Goal: Task Accomplishment & Management: Manage account settings

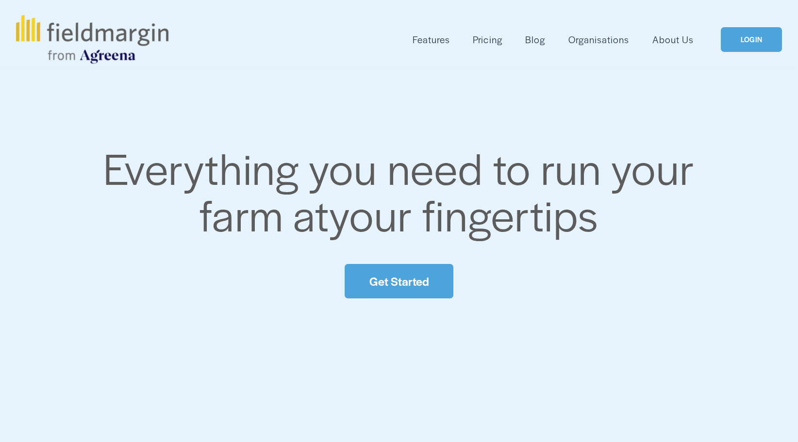
click at [750, 36] on link "LOGIN" at bounding box center [751, 39] width 61 height 25
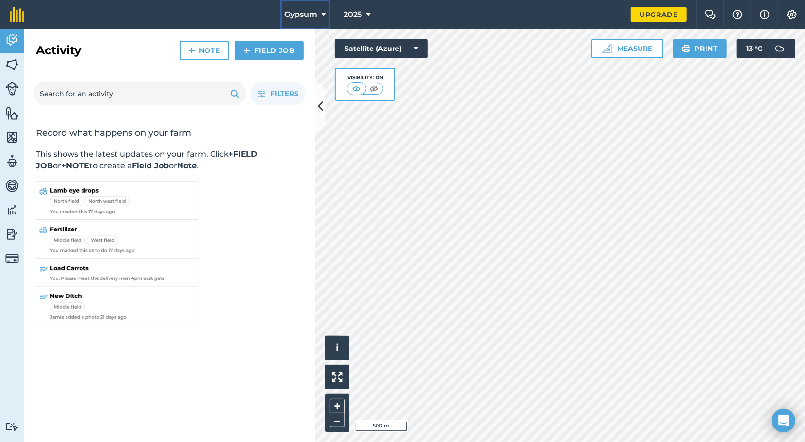
click at [324, 16] on icon at bounding box center [323, 15] width 5 height 12
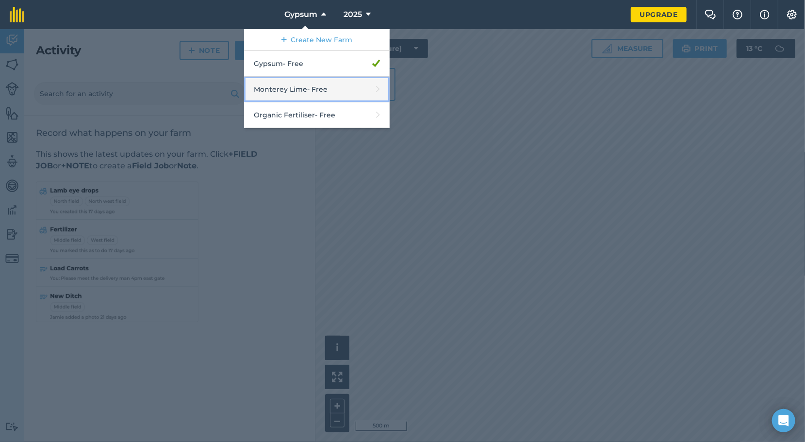
click at [317, 89] on link "Monterey Lime - Free" at bounding box center [317, 90] width 146 height 26
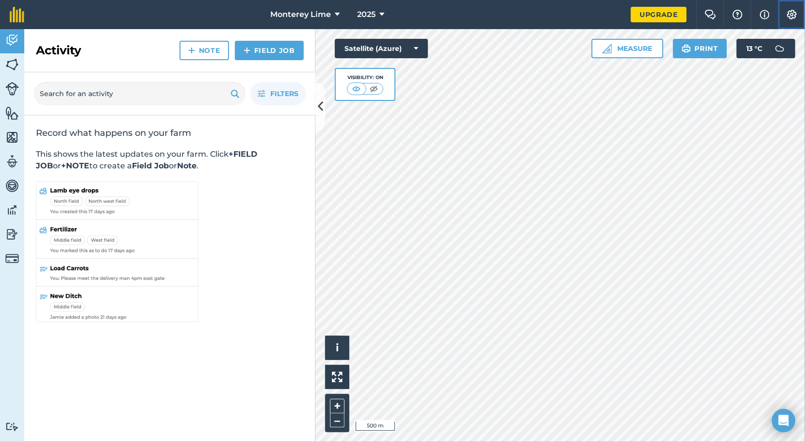
click at [792, 10] on img at bounding box center [792, 15] width 12 height 10
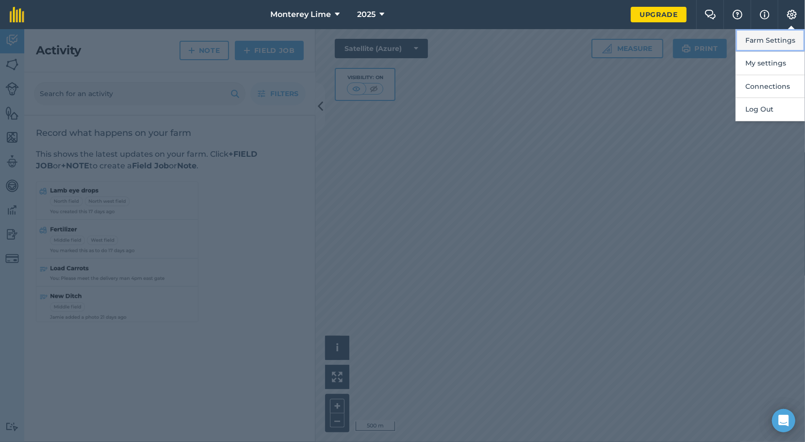
click at [782, 42] on button "Farm Settings" at bounding box center [770, 40] width 69 height 23
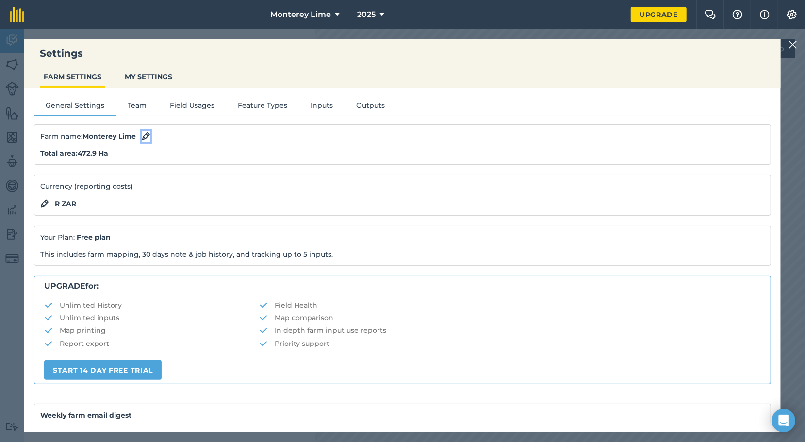
click at [146, 137] on img at bounding box center [146, 137] width 9 height 12
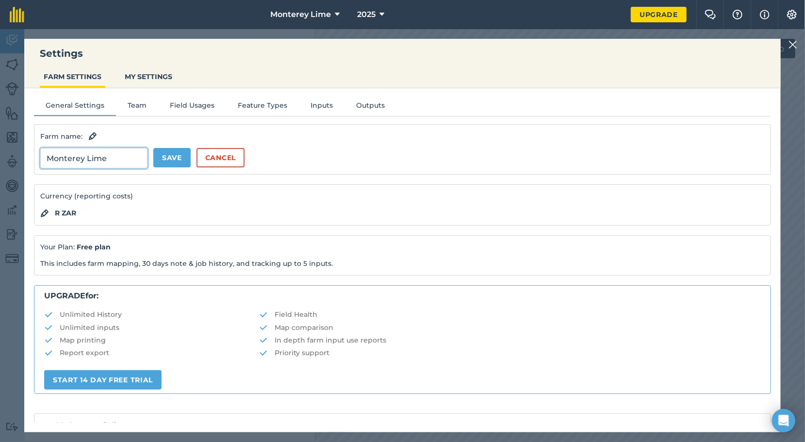
click at [106, 156] on input "Monterey Lime" at bounding box center [93, 158] width 107 height 20
type input "Monterey Planting"
click at [168, 159] on button "Save" at bounding box center [171, 157] width 37 height 19
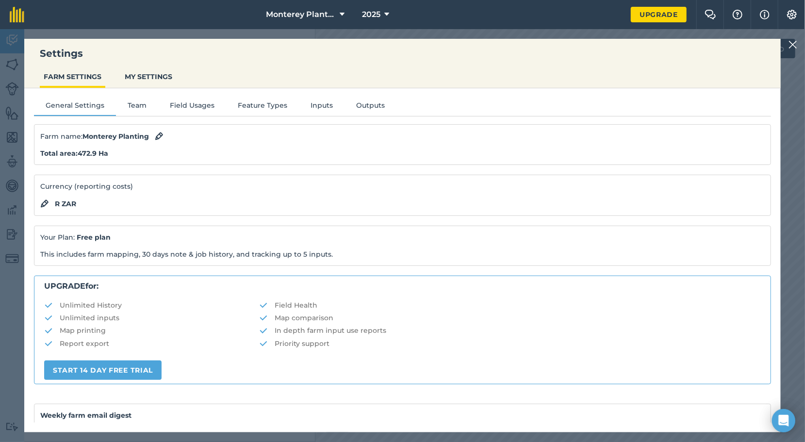
click at [793, 40] on img at bounding box center [793, 45] width 9 height 12
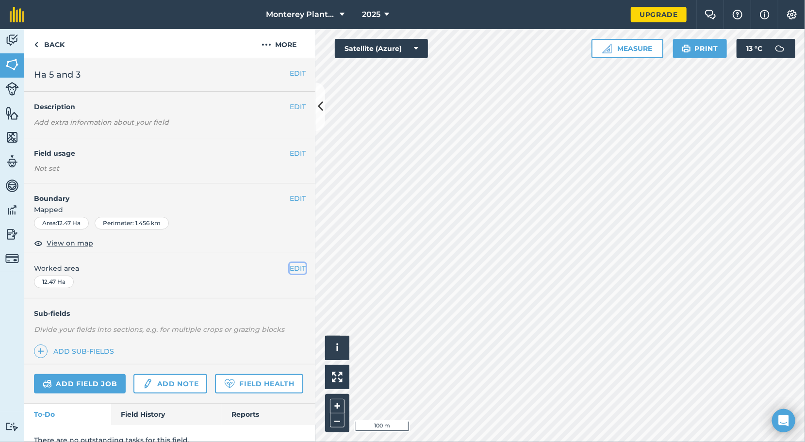
click at [290, 267] on button "EDIT" at bounding box center [298, 268] width 16 height 11
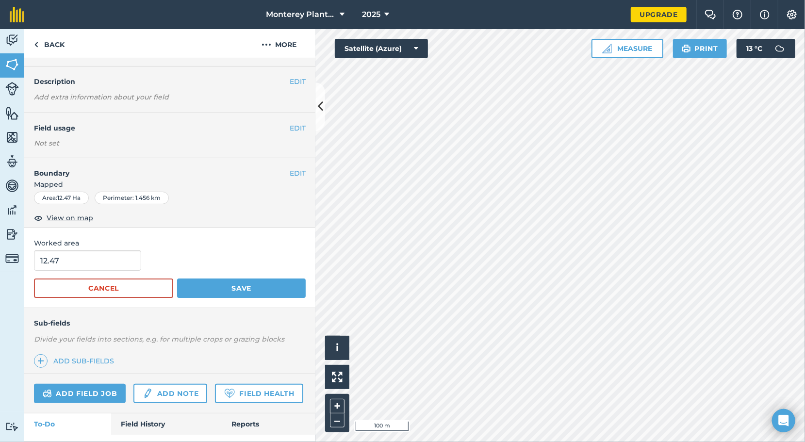
scroll to position [25, 0]
click at [74, 220] on span "View on map" at bounding box center [70, 218] width 47 height 11
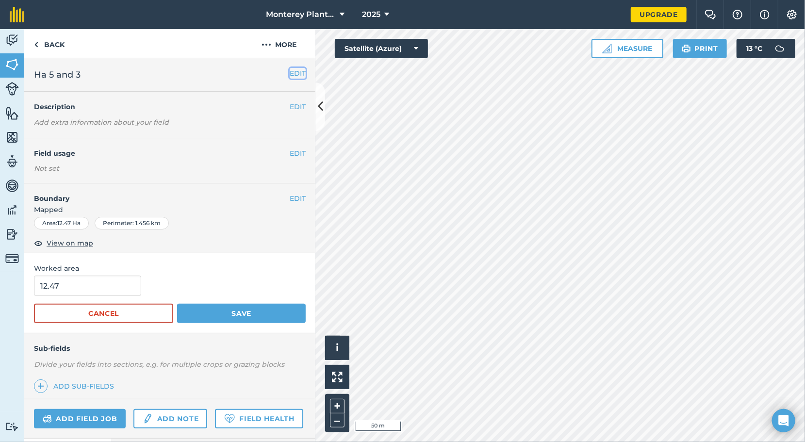
click at [296, 75] on button "EDIT" at bounding box center [298, 73] width 16 height 11
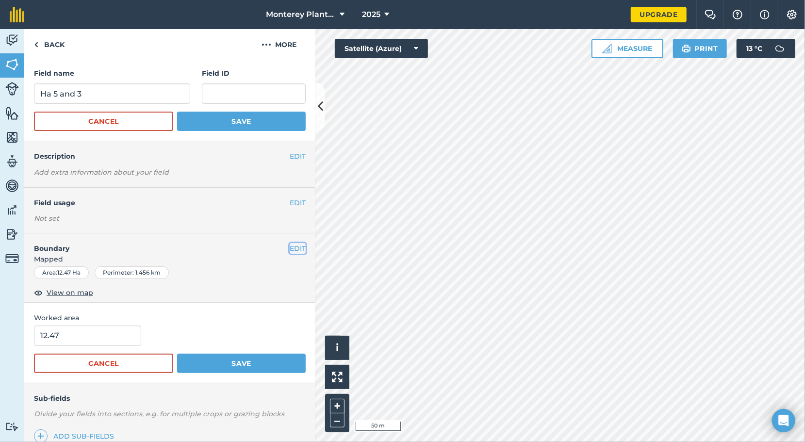
click at [290, 246] on button "EDIT" at bounding box center [298, 248] width 16 height 11
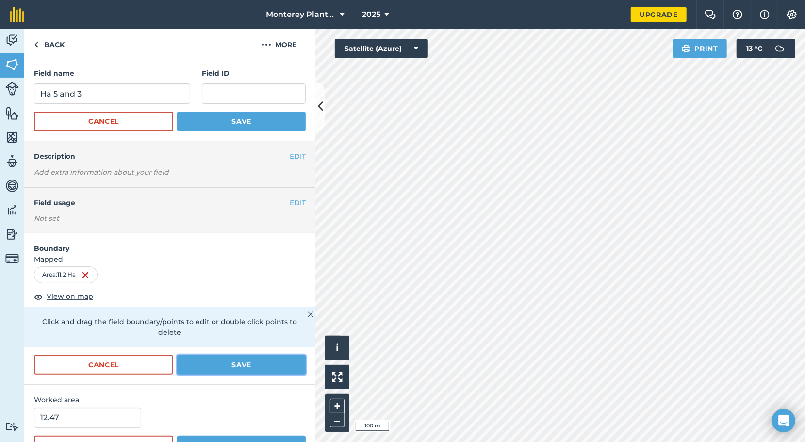
click at [260, 361] on button "Save" at bounding box center [241, 364] width 129 height 19
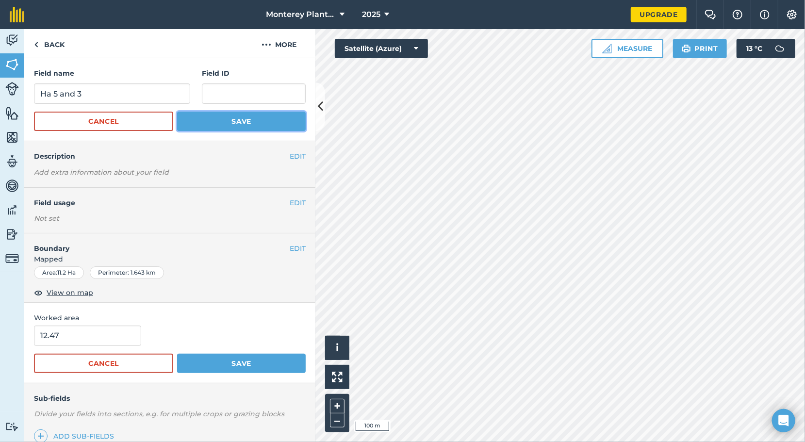
click at [246, 124] on button "Save" at bounding box center [241, 121] width 129 height 19
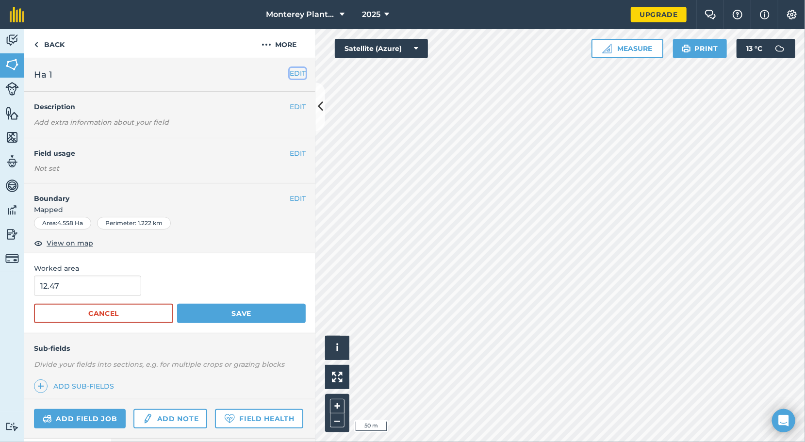
click at [290, 71] on button "EDIT" at bounding box center [298, 73] width 16 height 11
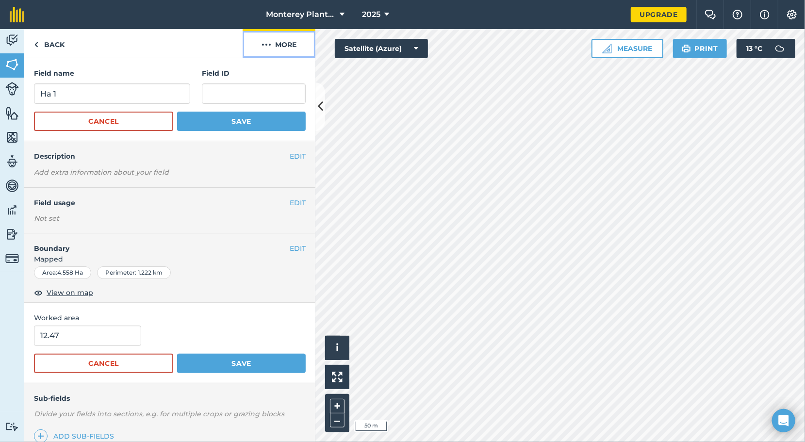
click at [271, 43] on button "More" at bounding box center [279, 43] width 73 height 29
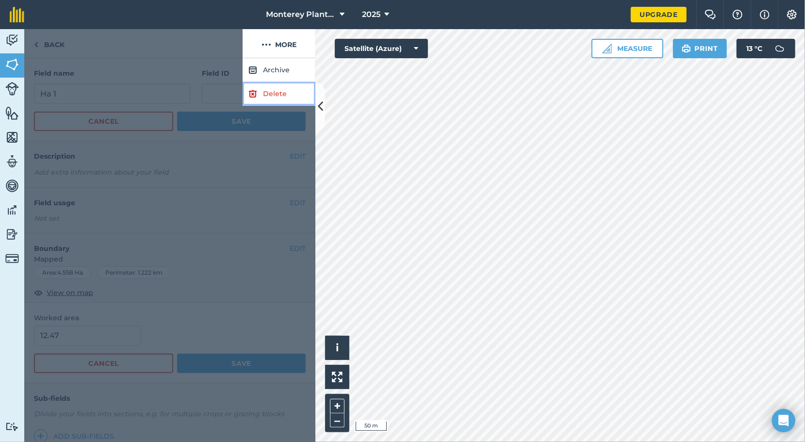
click at [277, 92] on link "Delete" at bounding box center [279, 94] width 73 height 24
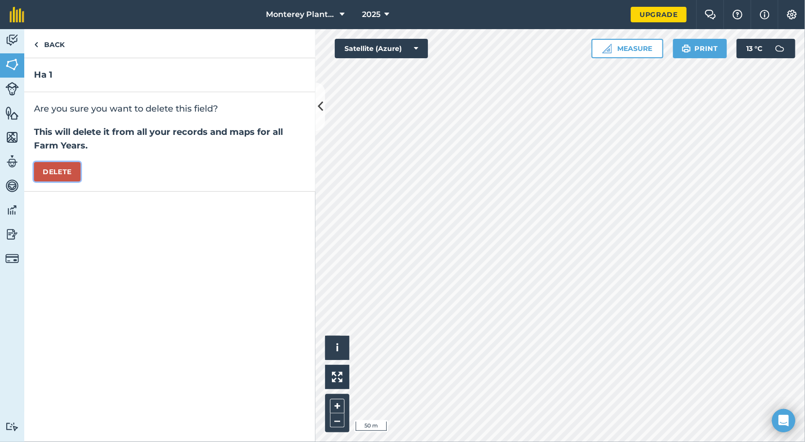
click at [67, 168] on button "Delete" at bounding box center [57, 171] width 47 height 19
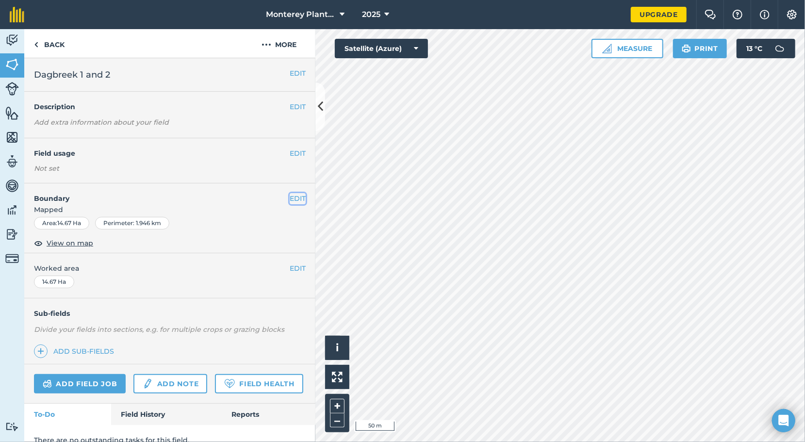
click at [297, 200] on button "EDIT" at bounding box center [298, 198] width 16 height 11
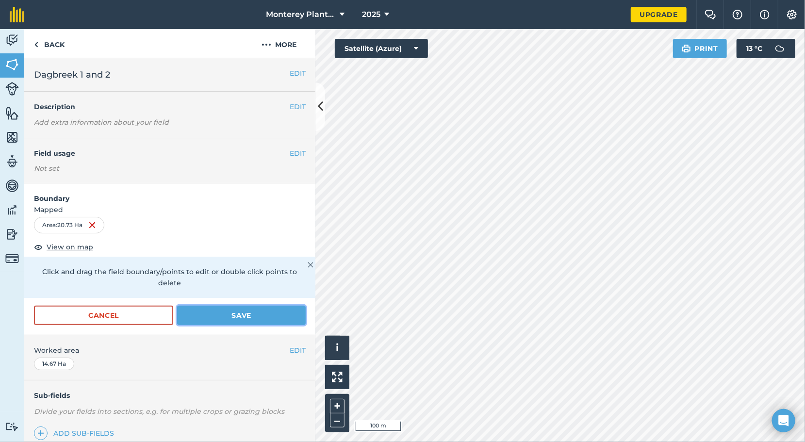
click at [275, 314] on button "Save" at bounding box center [241, 315] width 129 height 19
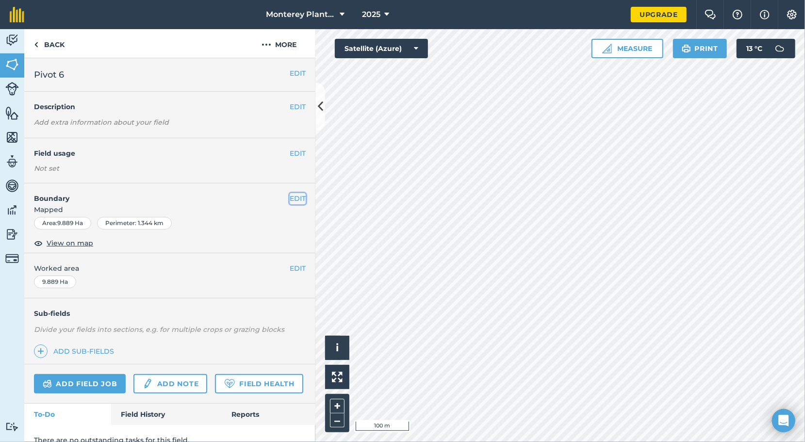
click at [290, 199] on button "EDIT" at bounding box center [298, 198] width 16 height 11
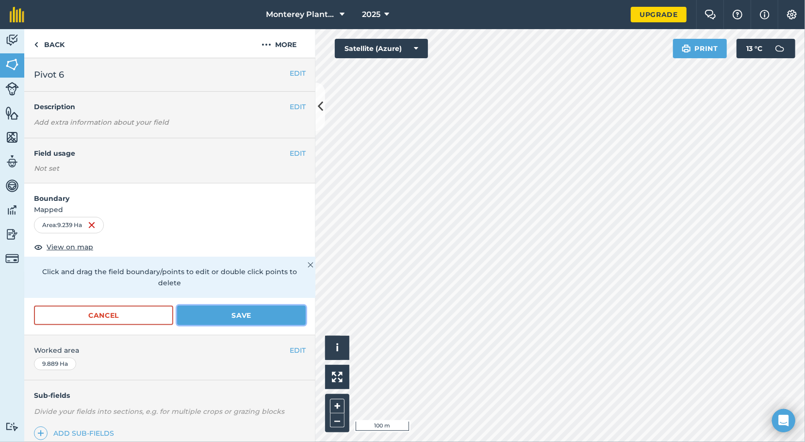
drag, startPoint x: 235, startPoint y: 313, endPoint x: 241, endPoint y: 310, distance: 6.1
click at [236, 313] on button "Save" at bounding box center [241, 315] width 129 height 19
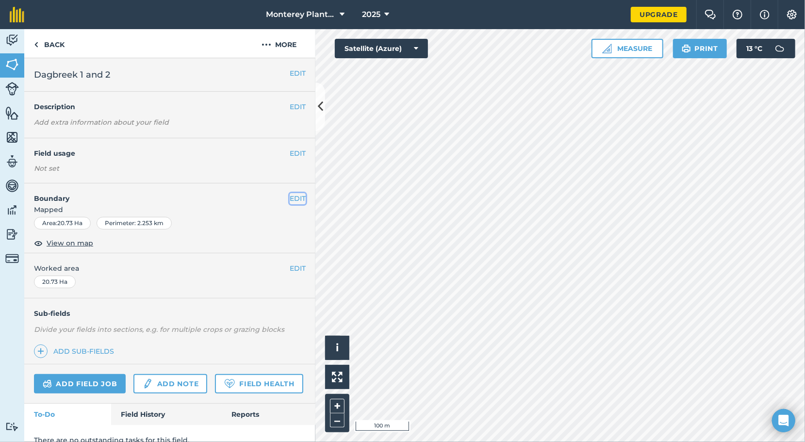
click at [290, 196] on button "EDIT" at bounding box center [298, 198] width 16 height 11
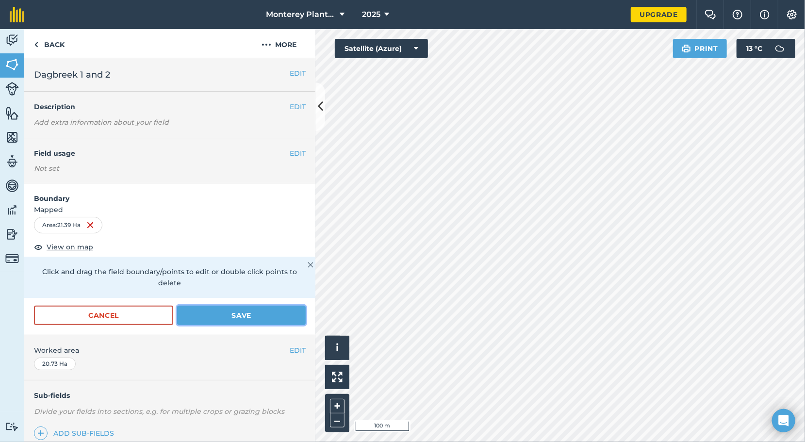
click at [249, 319] on button "Save" at bounding box center [241, 315] width 129 height 19
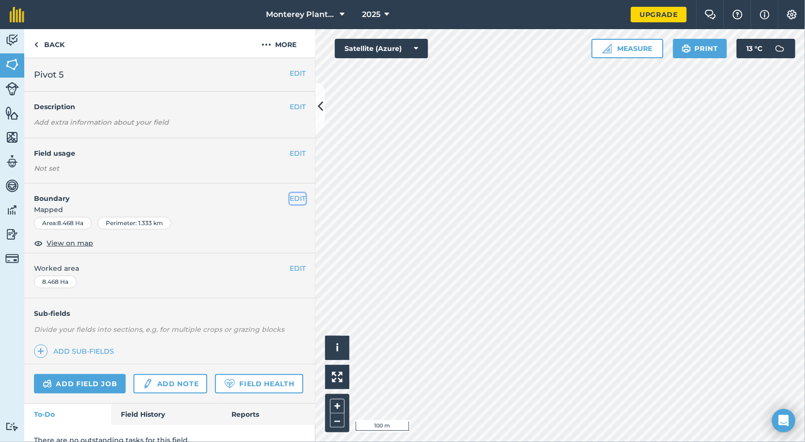
click at [290, 200] on button "EDIT" at bounding box center [298, 198] width 16 height 11
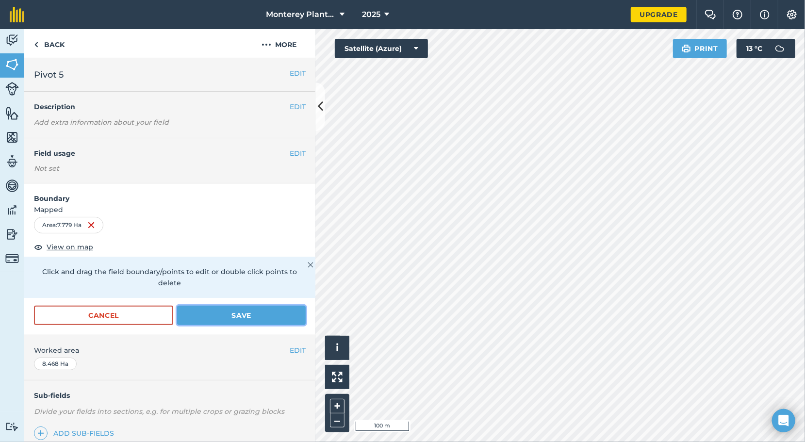
click at [259, 319] on button "Save" at bounding box center [241, 315] width 129 height 19
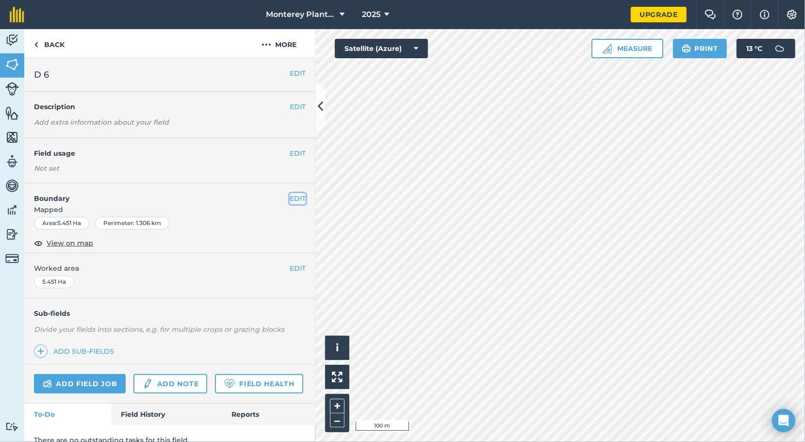
click at [293, 194] on button "EDIT" at bounding box center [298, 198] width 16 height 11
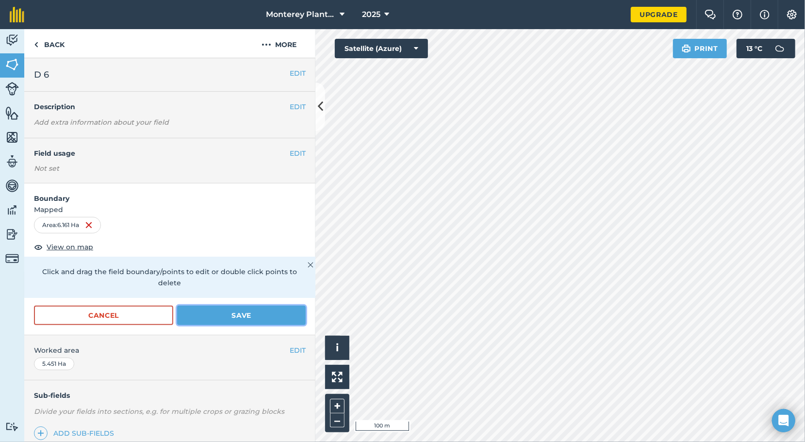
click at [209, 319] on button "Save" at bounding box center [241, 315] width 129 height 19
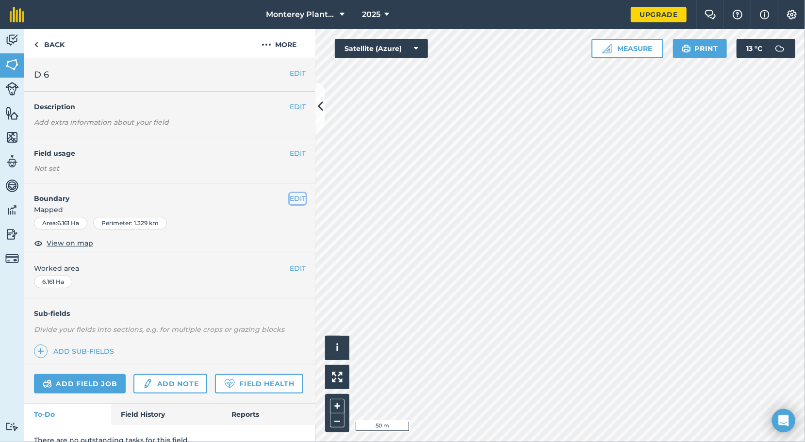
click at [290, 198] on button "EDIT" at bounding box center [298, 198] width 16 height 11
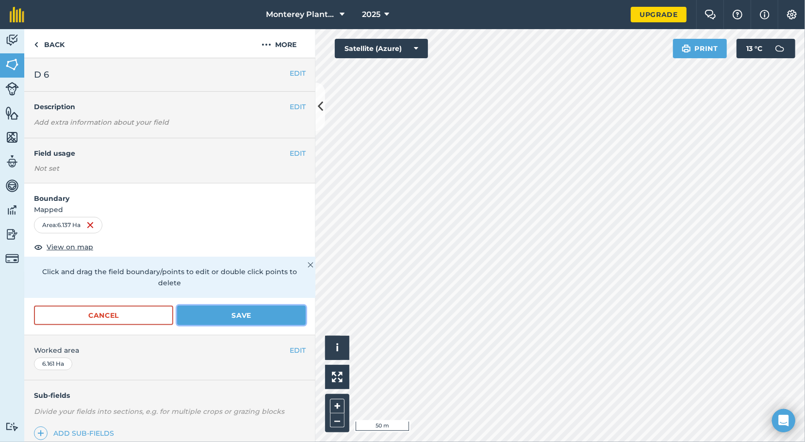
click at [220, 315] on button "Save" at bounding box center [241, 315] width 129 height 19
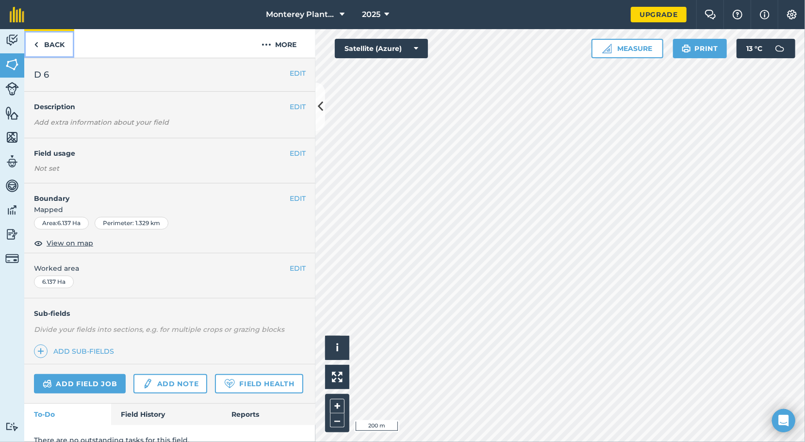
click at [49, 49] on link "Back" at bounding box center [49, 43] width 50 height 29
click at [53, 46] on link "Back" at bounding box center [49, 43] width 50 height 29
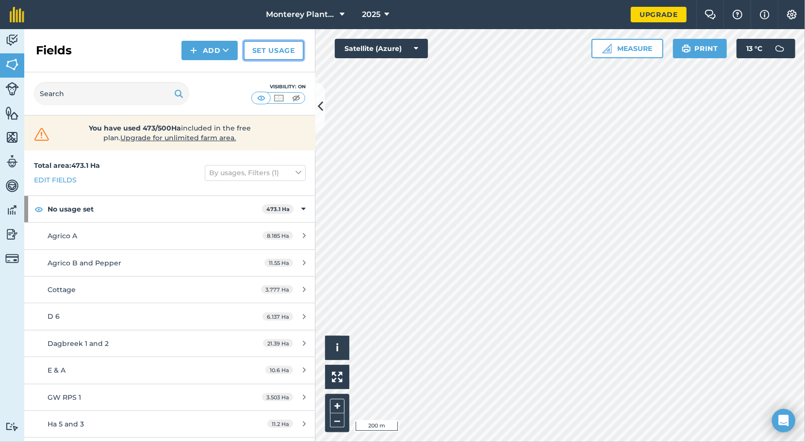
click at [267, 44] on link "Set usage" at bounding box center [274, 50] width 60 height 19
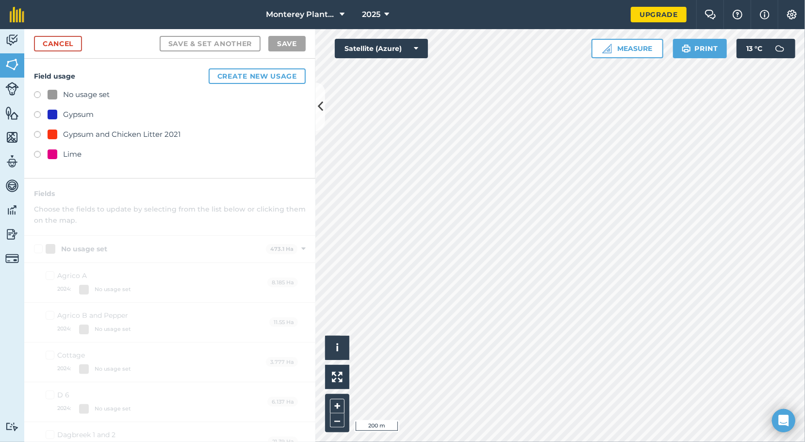
click at [83, 116] on div "Gypsum" at bounding box center [78, 115] width 31 height 12
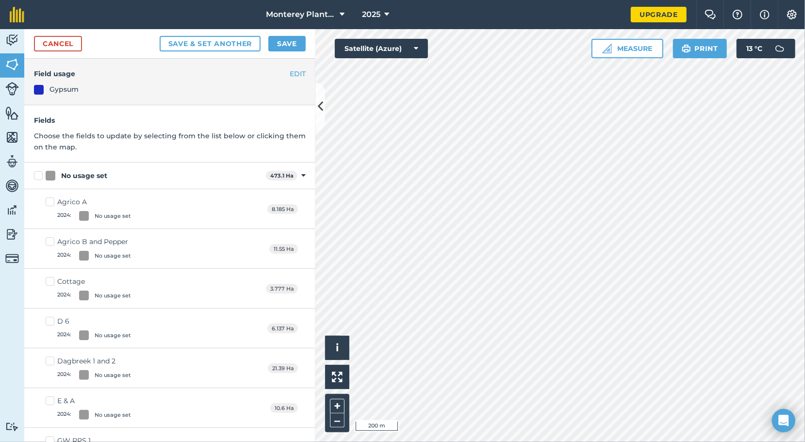
click at [83, 116] on h4 "Fields" at bounding box center [170, 120] width 272 height 11
click at [290, 75] on button "EDIT" at bounding box center [298, 73] width 16 height 11
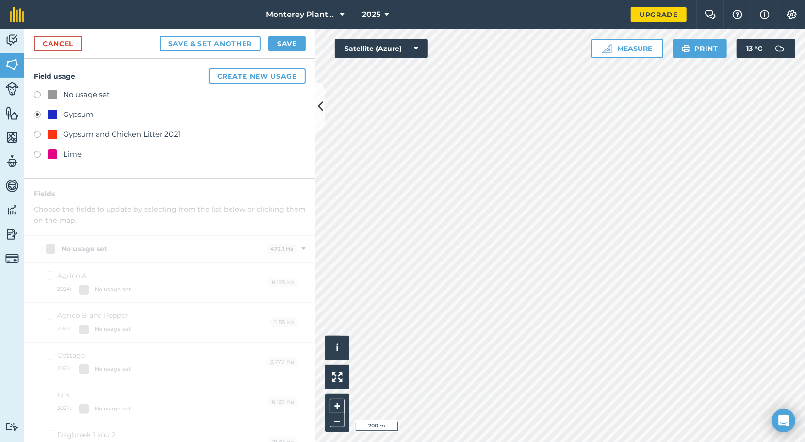
click at [83, 117] on div "Gypsum" at bounding box center [78, 115] width 31 height 12
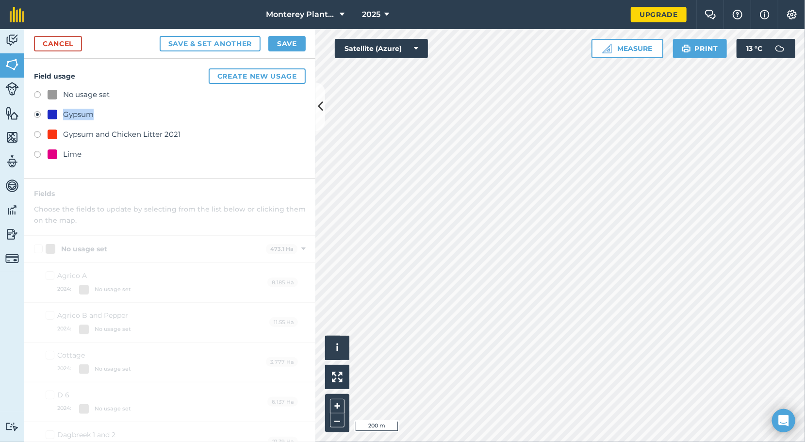
drag, startPoint x: 83, startPoint y: 117, endPoint x: 161, endPoint y: 117, distance: 77.2
click at [161, 117] on div "Gypsum" at bounding box center [170, 116] width 272 height 14
click at [67, 39] on link "Cancel" at bounding box center [58, 44] width 48 height 16
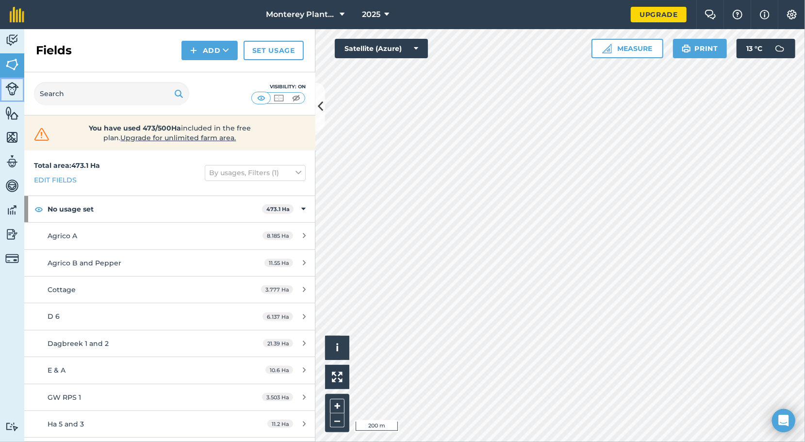
click at [11, 89] on img at bounding box center [12, 89] width 14 height 14
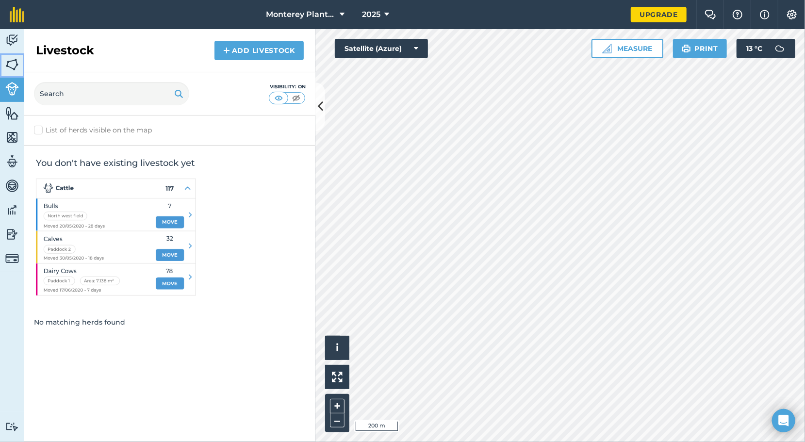
click at [10, 70] on img at bounding box center [12, 64] width 14 height 15
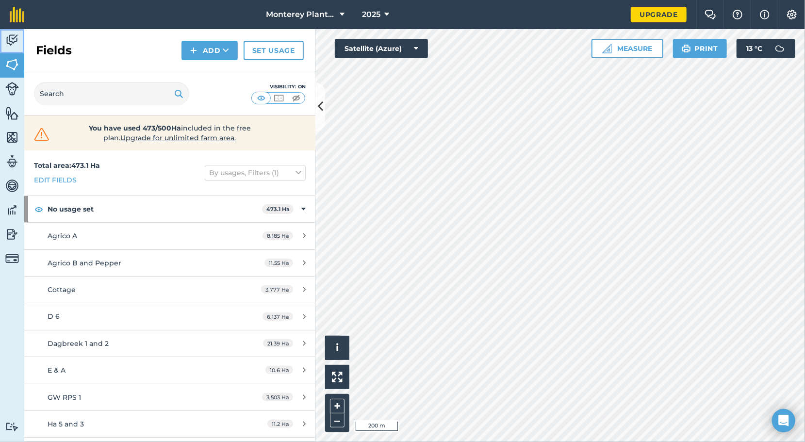
click at [14, 46] on img at bounding box center [12, 40] width 14 height 15
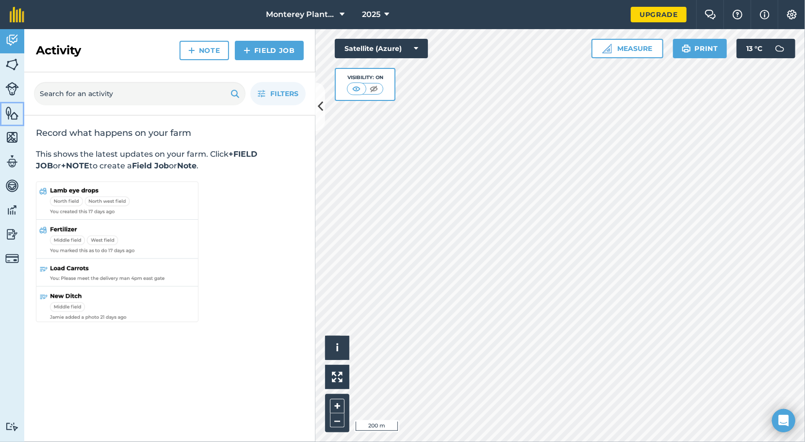
click at [14, 110] on img at bounding box center [12, 113] width 14 height 15
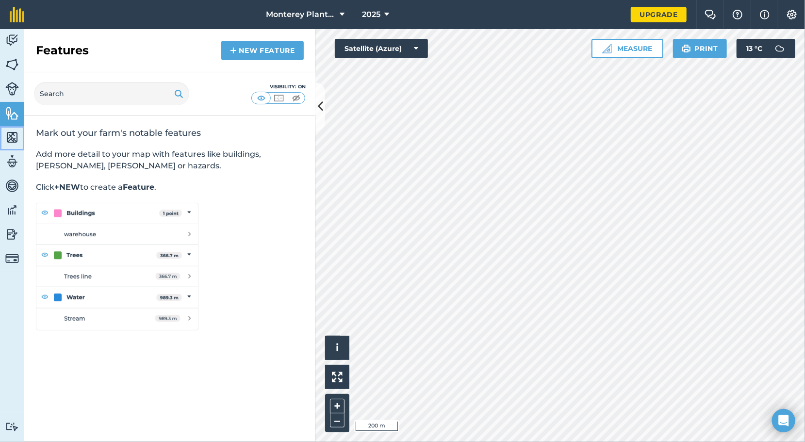
click at [12, 131] on img at bounding box center [12, 137] width 14 height 15
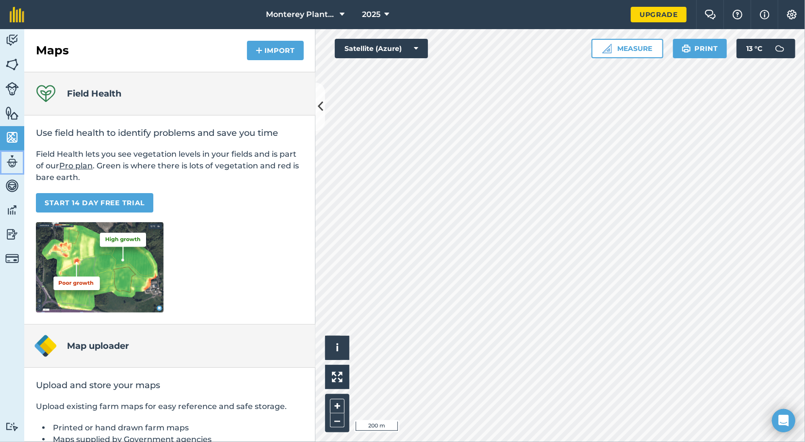
click at [11, 159] on img at bounding box center [12, 161] width 14 height 15
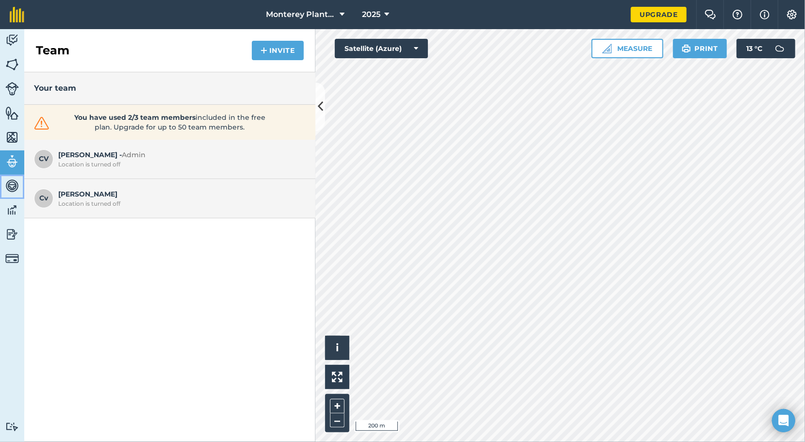
click at [14, 178] on link "Vehicles" at bounding box center [12, 187] width 24 height 24
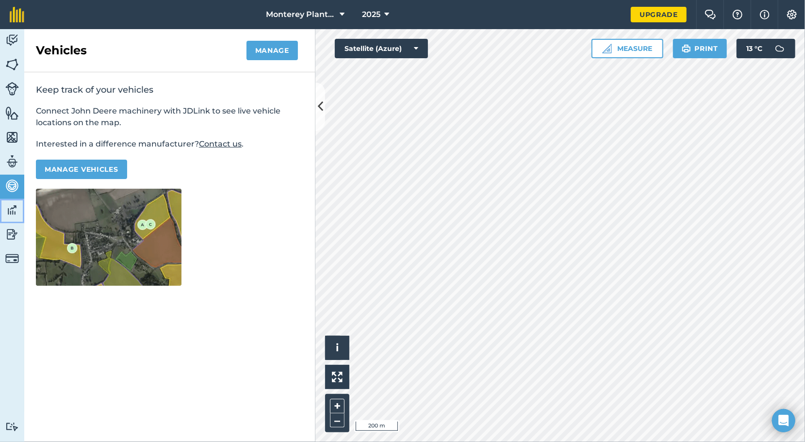
click at [17, 212] on img at bounding box center [12, 210] width 14 height 15
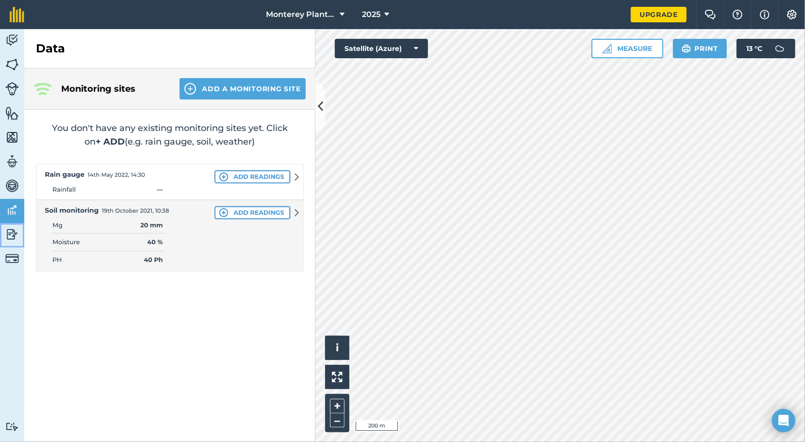
click at [14, 233] on img at bounding box center [12, 234] width 14 height 15
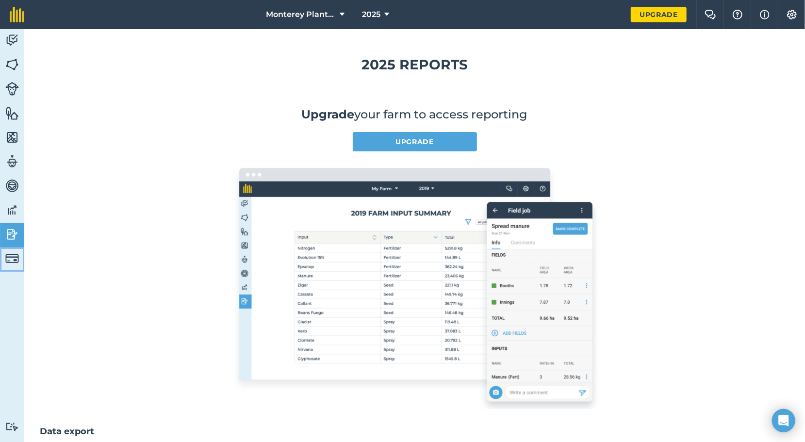
click at [15, 257] on img at bounding box center [12, 259] width 14 height 14
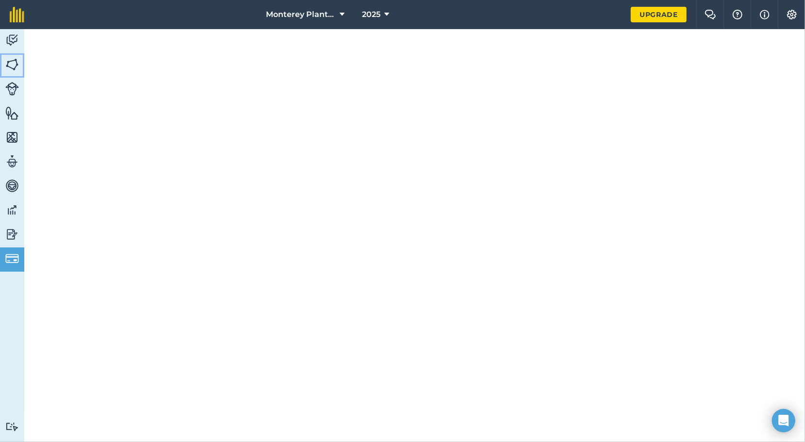
click at [14, 67] on img at bounding box center [12, 64] width 14 height 15
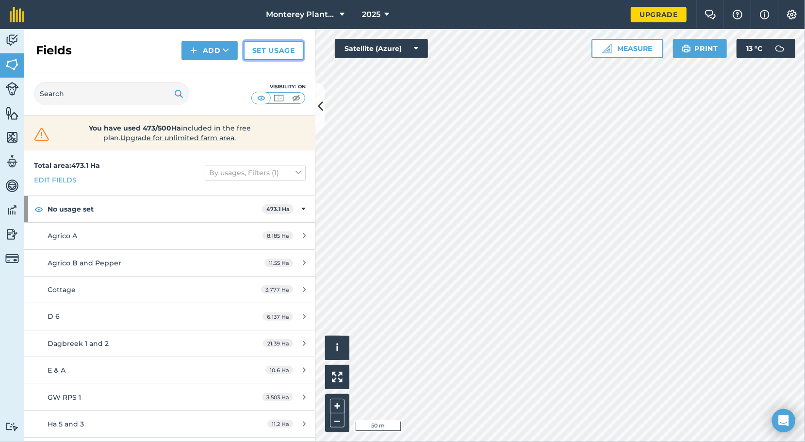
click at [274, 52] on link "Set usage" at bounding box center [274, 50] width 60 height 19
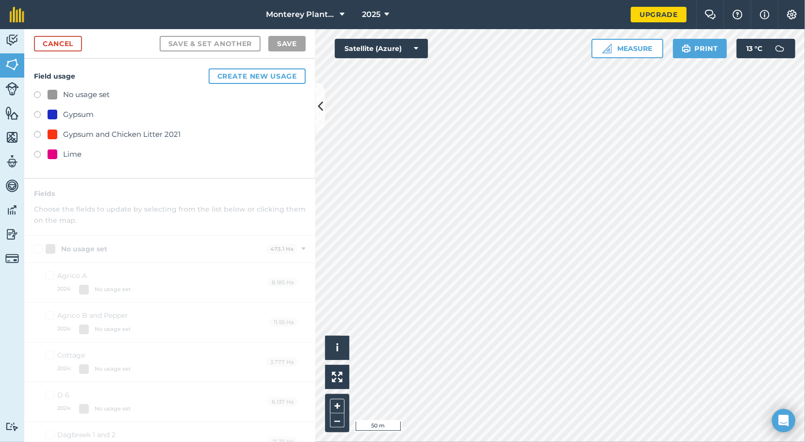
click at [82, 115] on div "Gypsum" at bounding box center [78, 115] width 31 height 12
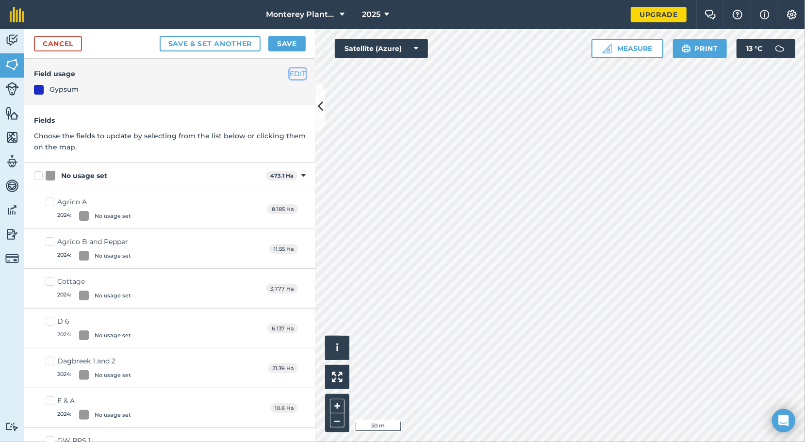
click at [290, 71] on button "EDIT" at bounding box center [298, 73] width 16 height 11
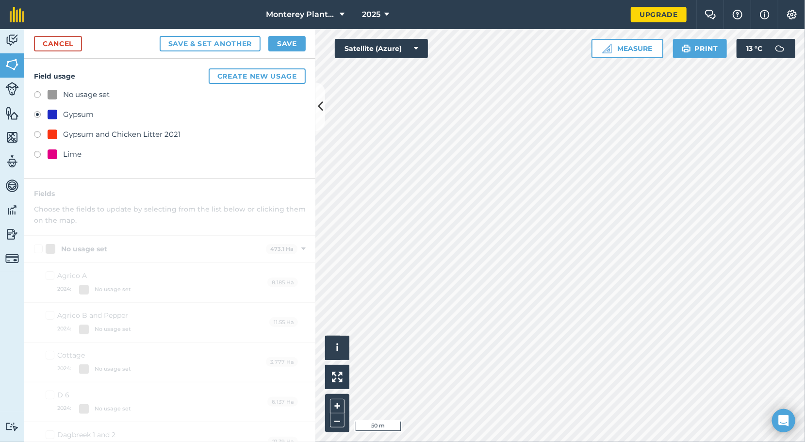
click at [75, 112] on div "Gypsum" at bounding box center [78, 115] width 31 height 12
click at [34, 134] on label at bounding box center [41, 136] width 14 height 10
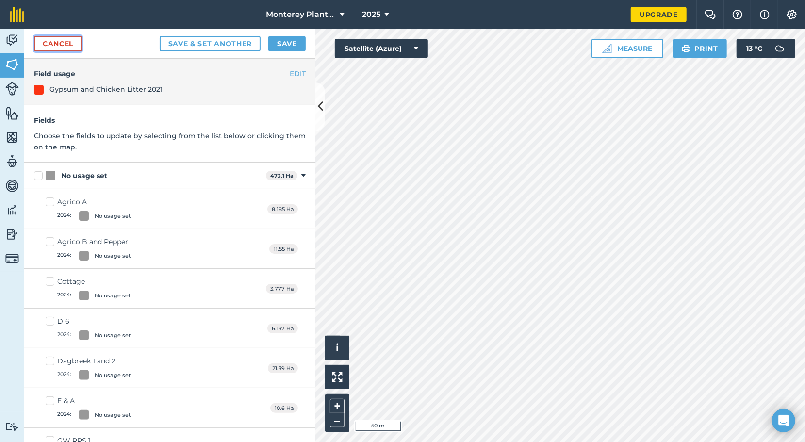
click at [68, 40] on link "Cancel" at bounding box center [58, 44] width 48 height 16
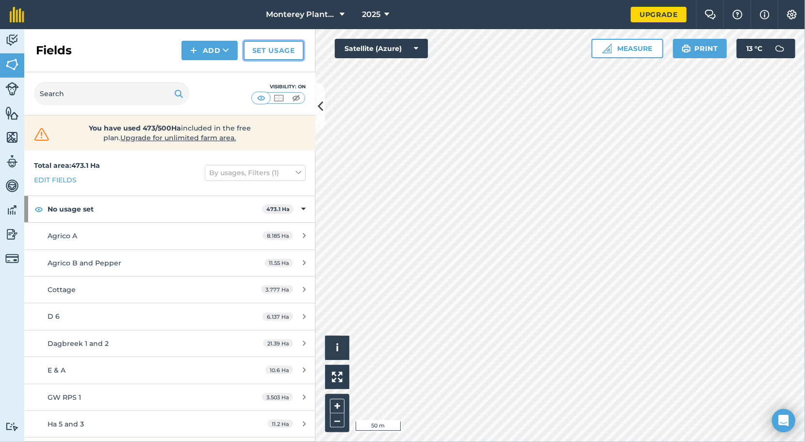
click at [274, 48] on link "Set usage" at bounding box center [274, 50] width 60 height 19
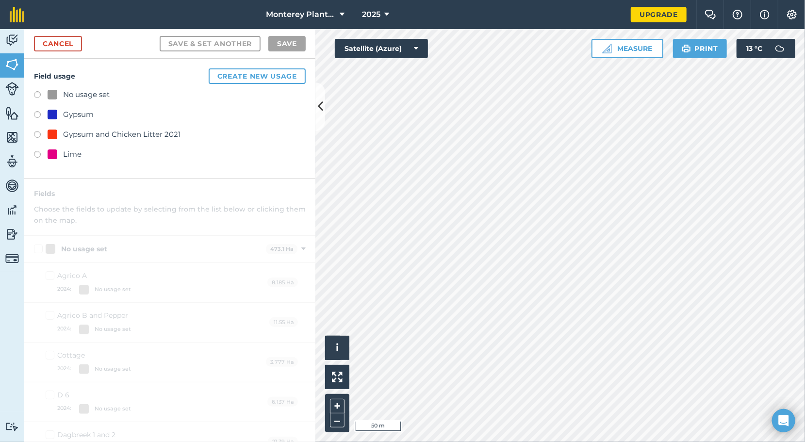
click at [80, 114] on div "Gypsum" at bounding box center [78, 115] width 31 height 12
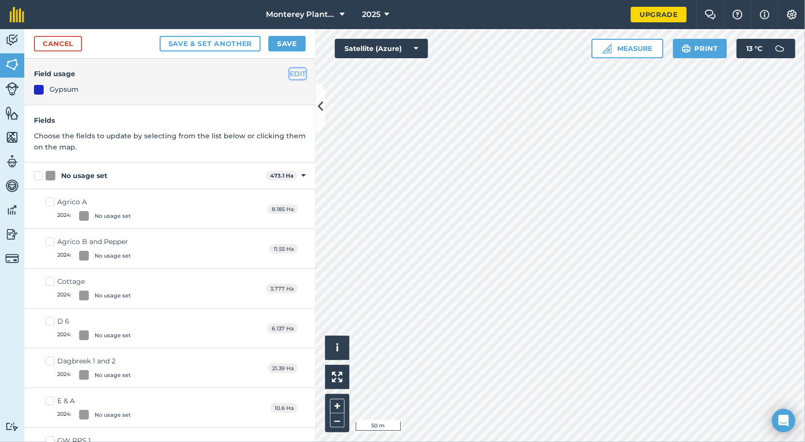
click at [290, 71] on button "EDIT" at bounding box center [298, 73] width 16 height 11
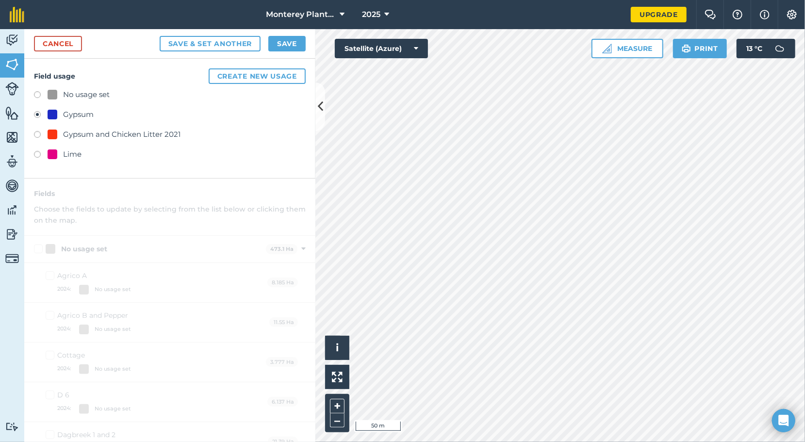
click at [38, 115] on label at bounding box center [41, 116] width 14 height 10
click at [64, 41] on link "Cancel" at bounding box center [58, 44] width 48 height 16
